Goal: Task Accomplishment & Management: Complete application form

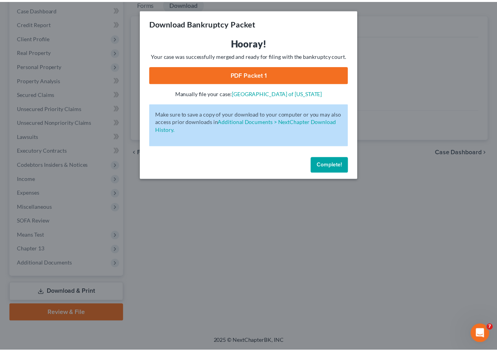
scroll to position [93, 0]
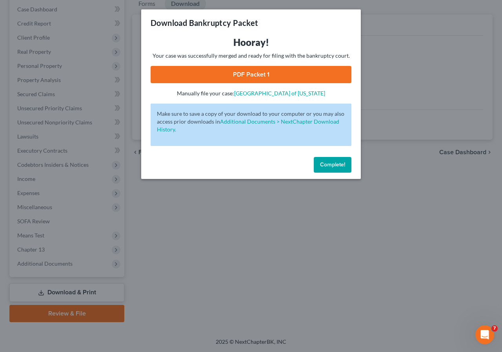
click at [340, 168] on span "Complete!" at bounding box center [332, 164] width 25 height 7
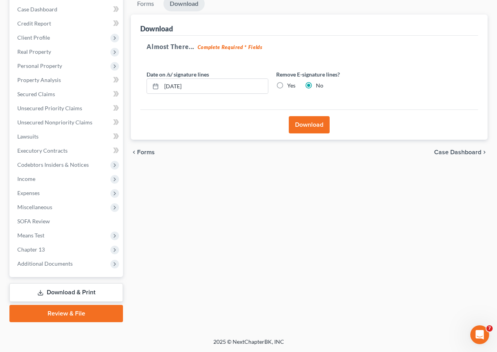
scroll to position [0, 0]
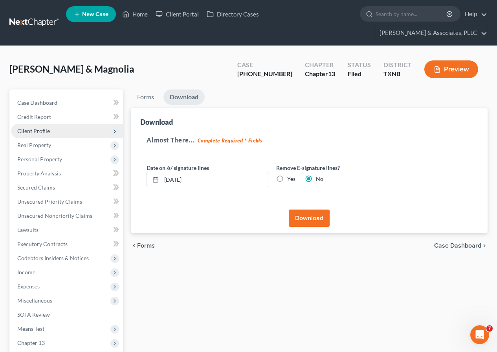
click at [40, 131] on span "Client Profile" at bounding box center [33, 131] width 33 height 7
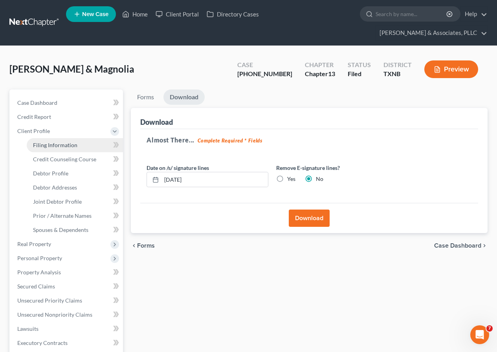
click at [57, 148] on span "Filing Information" at bounding box center [55, 145] width 44 height 7
select select "1"
select select "3"
select select "78"
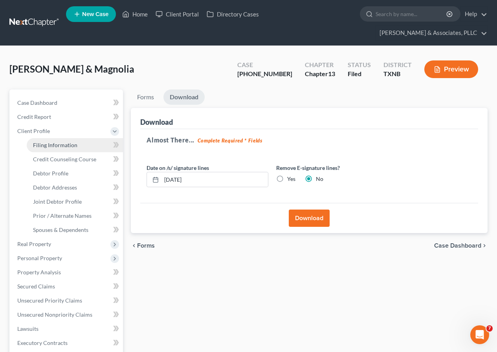
select select "0"
select select "45"
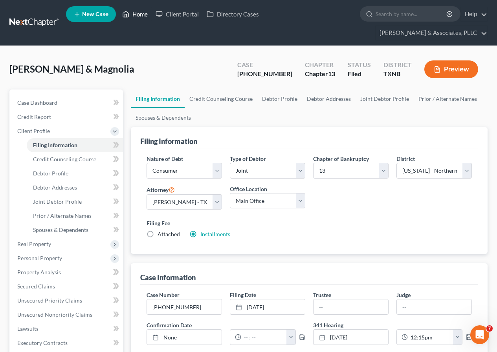
click at [140, 15] on link "Home" at bounding box center [134, 14] width 33 height 14
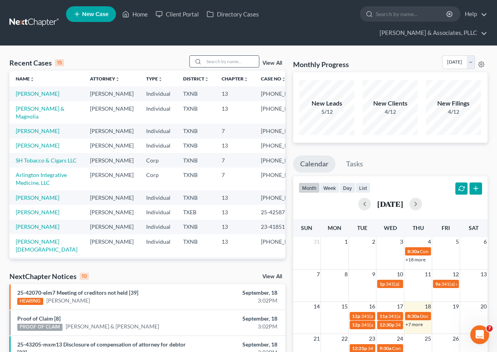
click at [215, 62] on input "search" at bounding box center [231, 61] width 55 height 11
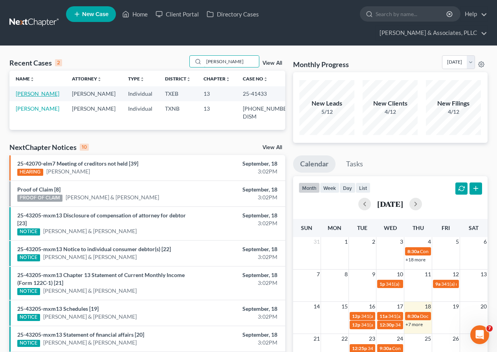
type input "[PERSON_NAME]"
click at [28, 93] on link "[PERSON_NAME]" at bounding box center [38, 93] width 44 height 7
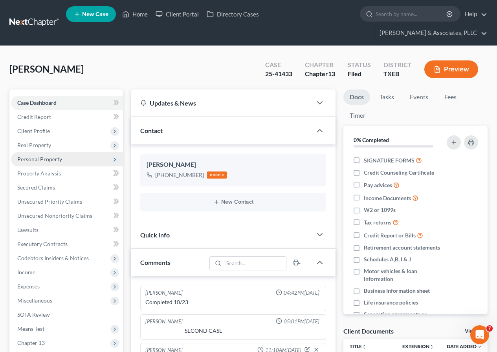
click at [59, 160] on span "Personal Property" at bounding box center [39, 159] width 45 height 7
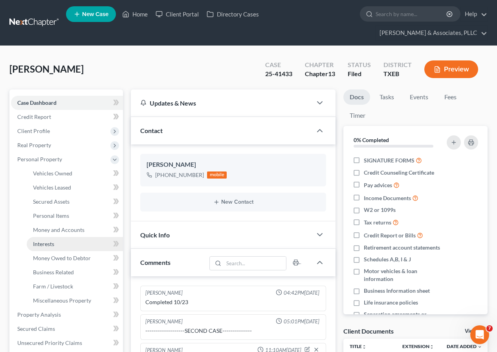
click at [52, 245] on span "Interests" at bounding box center [43, 244] width 21 height 7
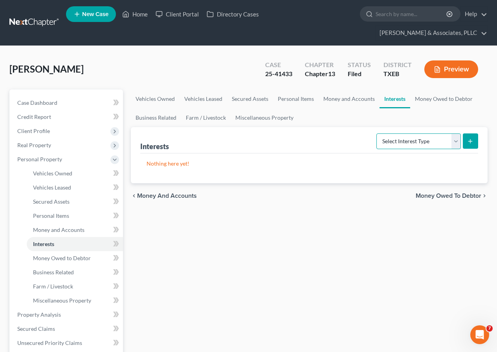
click at [455, 144] on select "Select Interest Type 401K Annuity Bond Education IRA Government Bond Government…" at bounding box center [418, 141] width 84 height 16
click at [456, 144] on select "Select Interest Type 401K Annuity Bond Education IRA Government Bond Government…" at bounding box center [418, 141] width 84 height 16
select select "incorporated_business"
click at [377, 133] on select "Select Interest Type 401K Annuity Bond Education IRA Government Bond Government…" at bounding box center [418, 141] width 84 height 16
click at [469, 142] on icon "submit" at bounding box center [470, 141] width 6 height 6
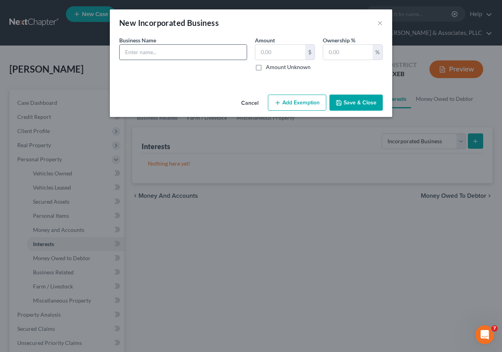
click at [161, 53] on input "text" at bounding box center [183, 52] width 127 height 15
type input "Jacob Family LLC"
click at [329, 51] on input "text" at bounding box center [347, 52] width 49 height 15
type input "33"
click at [266, 67] on label "Amount Unknown" at bounding box center [288, 67] width 45 height 8
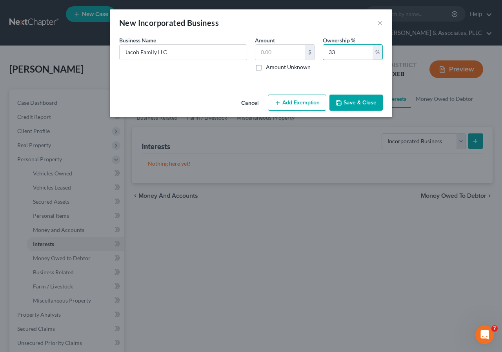
click at [269, 67] on input "Amount Unknown" at bounding box center [271, 65] width 5 height 5
checkbox input "true"
click at [356, 101] on button "Save & Close" at bounding box center [356, 103] width 53 height 16
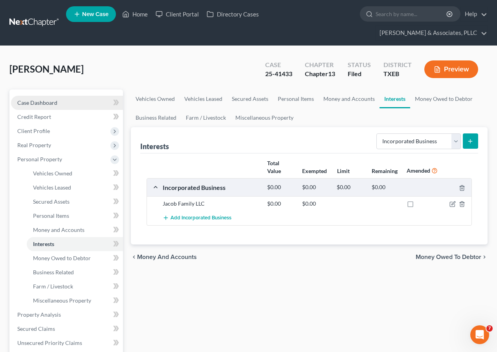
click at [58, 102] on link "Case Dashboard" at bounding box center [67, 103] width 112 height 14
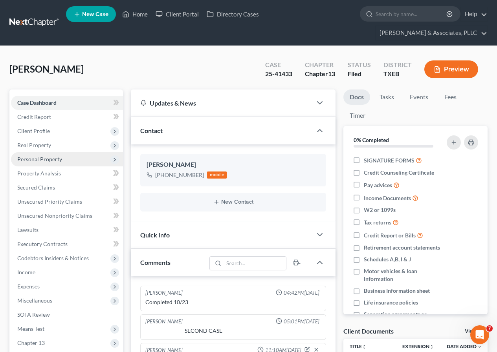
click at [52, 161] on span "Personal Property" at bounding box center [39, 159] width 45 height 7
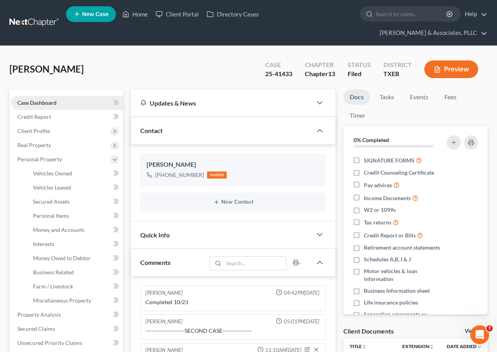
click at [56, 104] on span "Case Dashboard" at bounding box center [36, 102] width 39 height 7
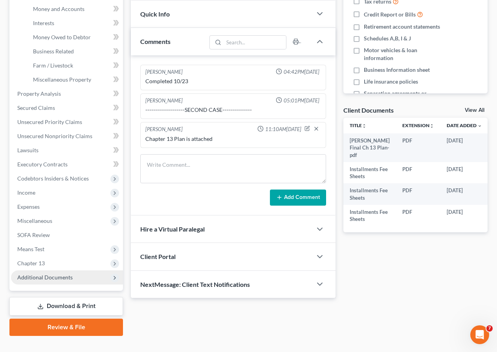
scroll to position [235, 0]
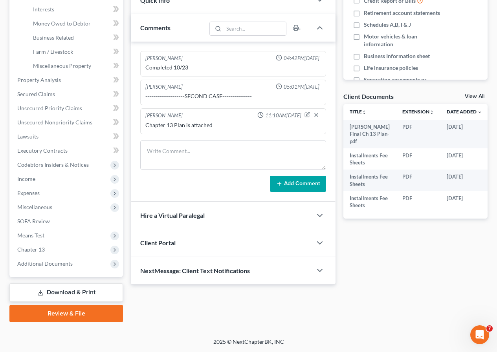
click at [68, 290] on link "Download & Print" at bounding box center [65, 292] width 113 height 18
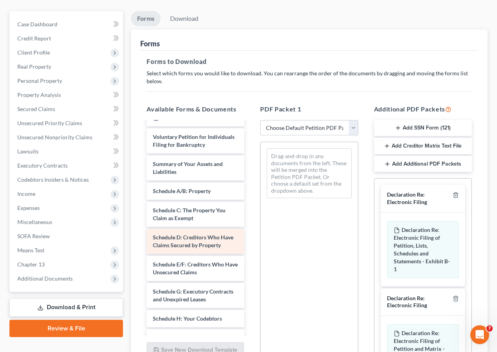
scroll to position [39, 0]
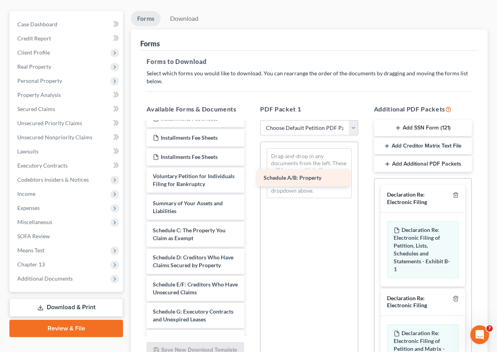
drag, startPoint x: 176, startPoint y: 237, endPoint x: 287, endPoint y: 173, distance: 127.8
click at [250, 173] on div "Schedule A/B: Property [PERSON_NAME] Final Ch 13 Plan-pdf Installments Fee Shee…" at bounding box center [195, 343] width 110 height 520
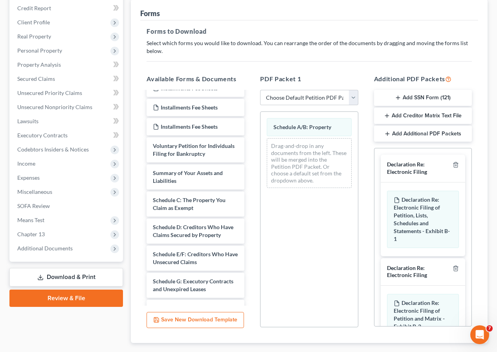
scroll to position [155, 0]
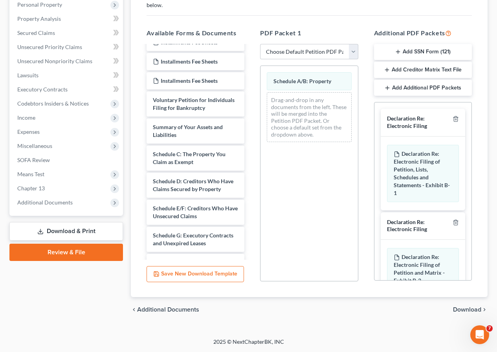
drag, startPoint x: 458, startPoint y: 308, endPoint x: 327, endPoint y: 293, distance: 131.5
click at [458, 308] on span "Download" at bounding box center [467, 310] width 28 height 6
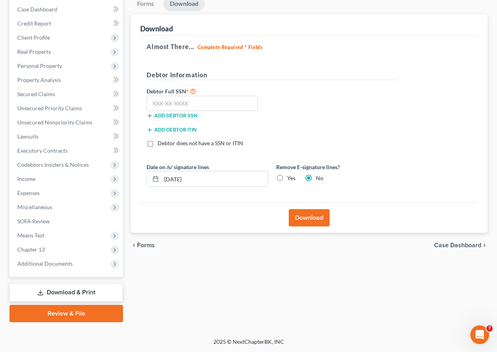
scroll to position [93, 0]
click at [307, 222] on button "Download" at bounding box center [308, 217] width 41 height 17
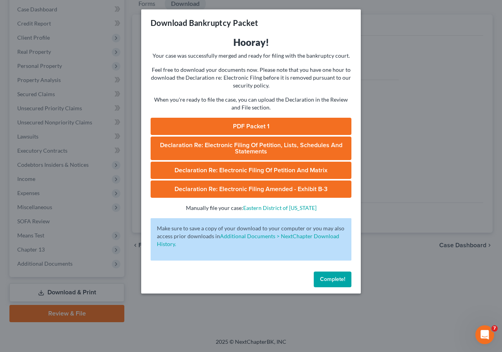
click at [240, 129] on link "PDF Packet 1" at bounding box center [251, 126] width 201 height 17
click at [326, 280] on span "Complete!" at bounding box center [332, 279] width 25 height 7
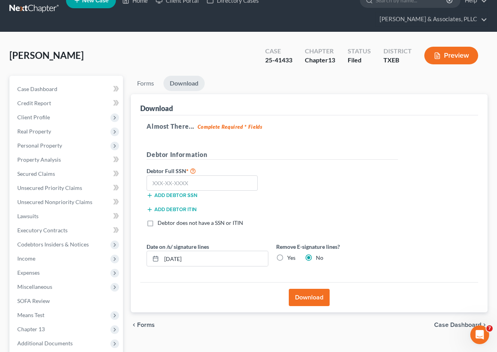
scroll to position [0, 0]
